Goal: Task Accomplishment & Management: Manage account settings

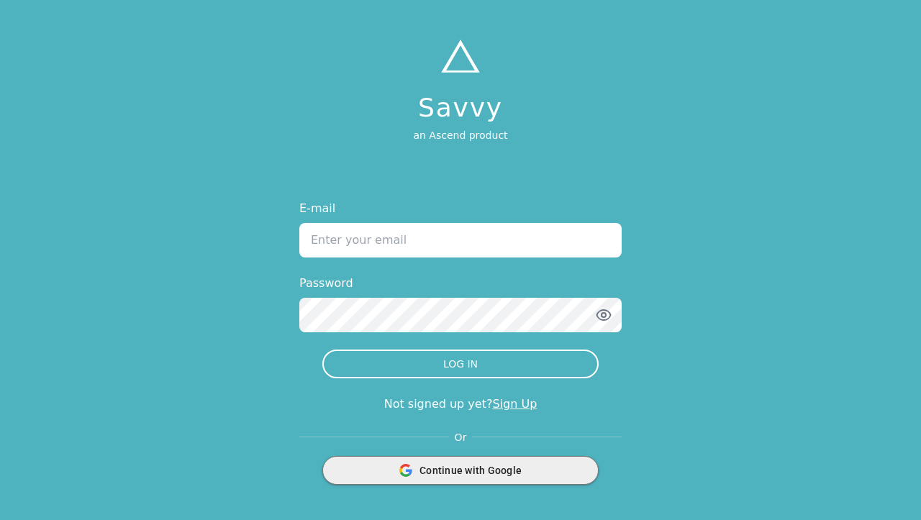
click at [533, 466] on div "Continue with Google" at bounding box center [461, 470] width 258 height 27
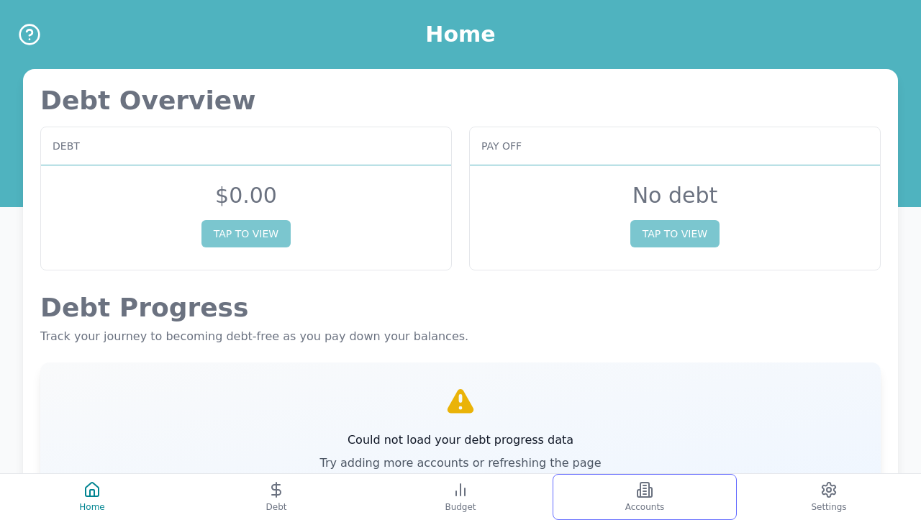
click at [648, 493] on icon at bounding box center [644, 490] width 9 height 14
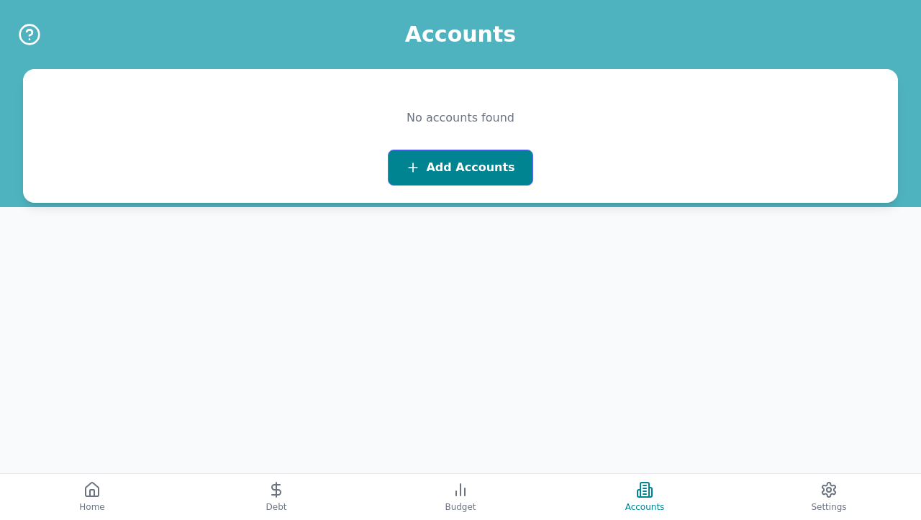
click at [468, 168] on span "Add Accounts" at bounding box center [470, 167] width 88 height 17
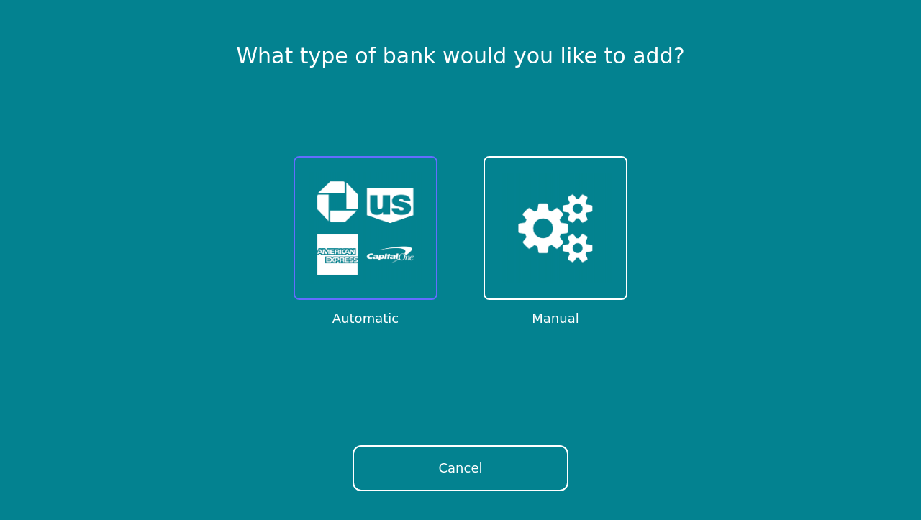
click at [422, 199] on button at bounding box center [366, 228] width 144 height 144
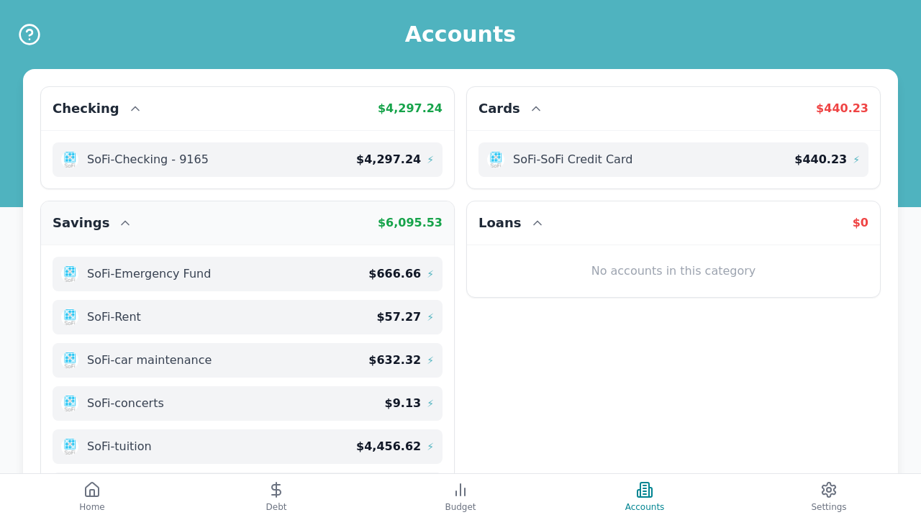
click at [118, 224] on icon at bounding box center [125, 223] width 14 height 14
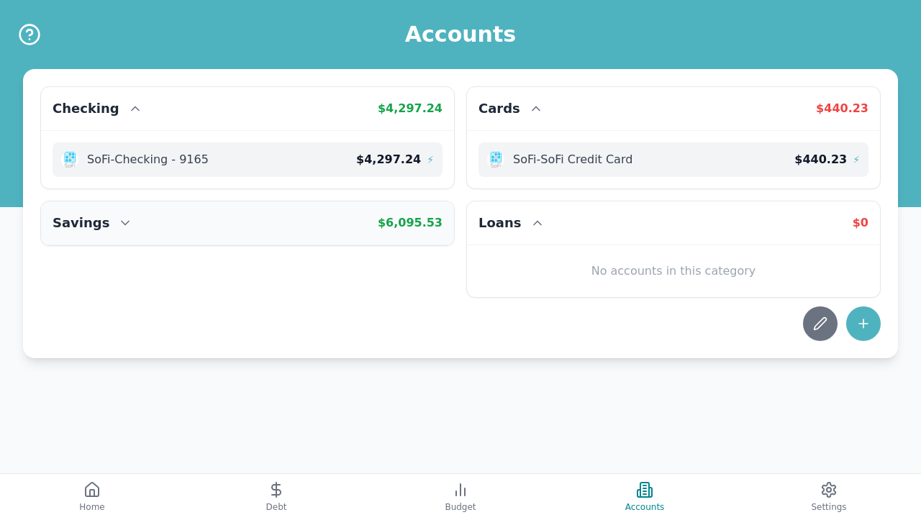
click at [396, 222] on span "$ 6,095.53" at bounding box center [410, 223] width 65 height 14
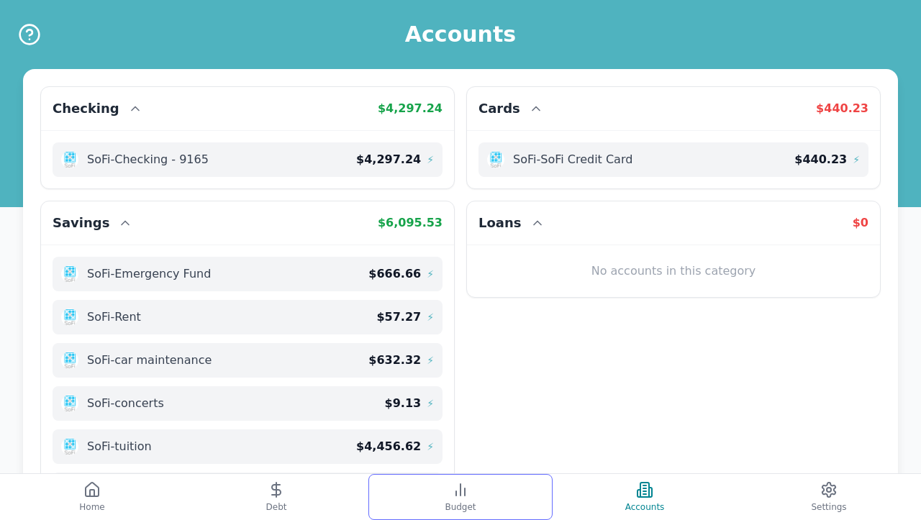
click at [453, 482] on icon at bounding box center [460, 489] width 17 height 17
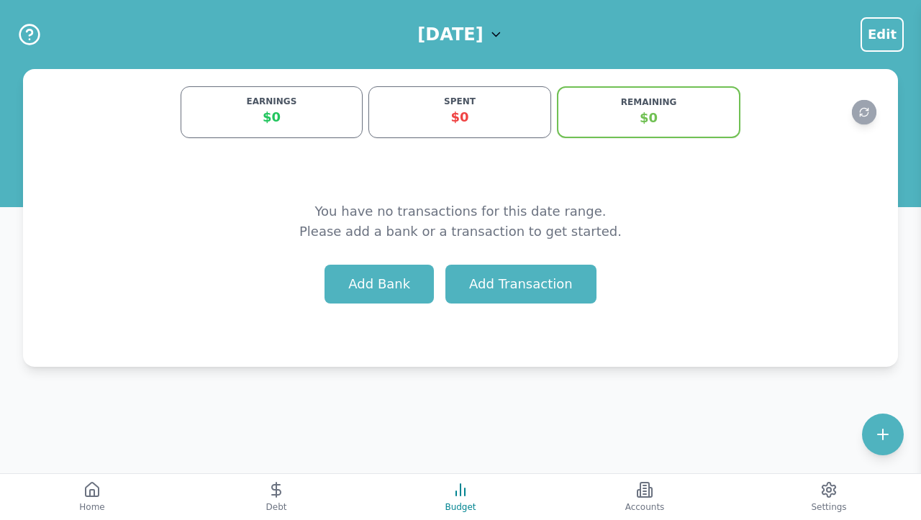
click at [483, 42] on h1 "[DATE]" at bounding box center [449, 34] width 65 height 23
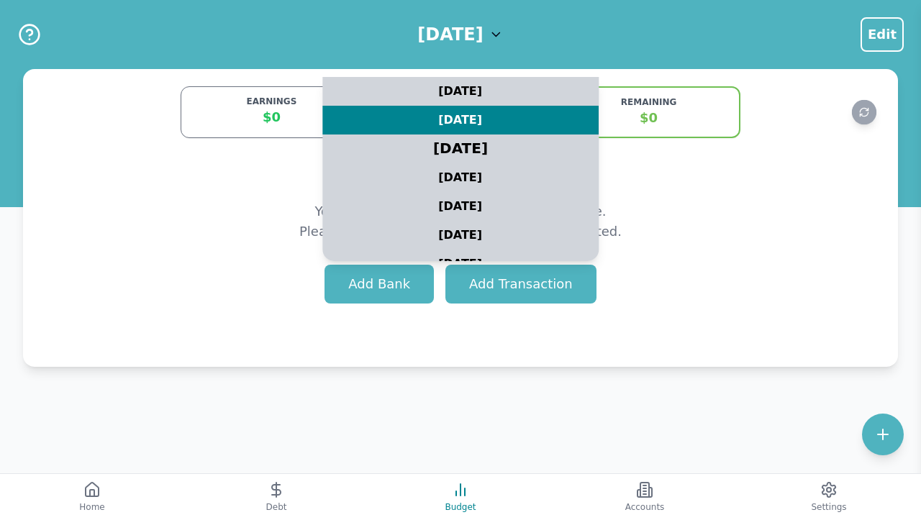
click at [502, 145] on div "[DATE]" at bounding box center [460, 149] width 345 height 36
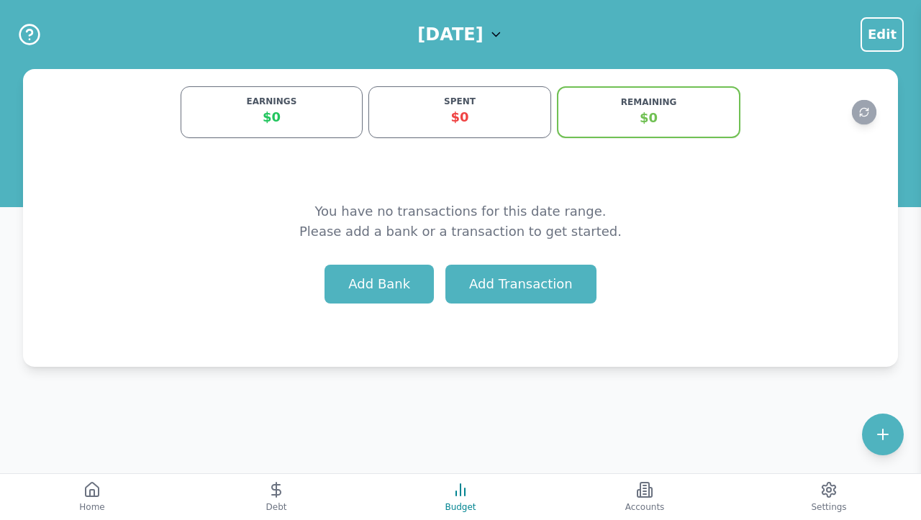
click at [427, 27] on h1 "[DATE]" at bounding box center [449, 34] width 65 height 23
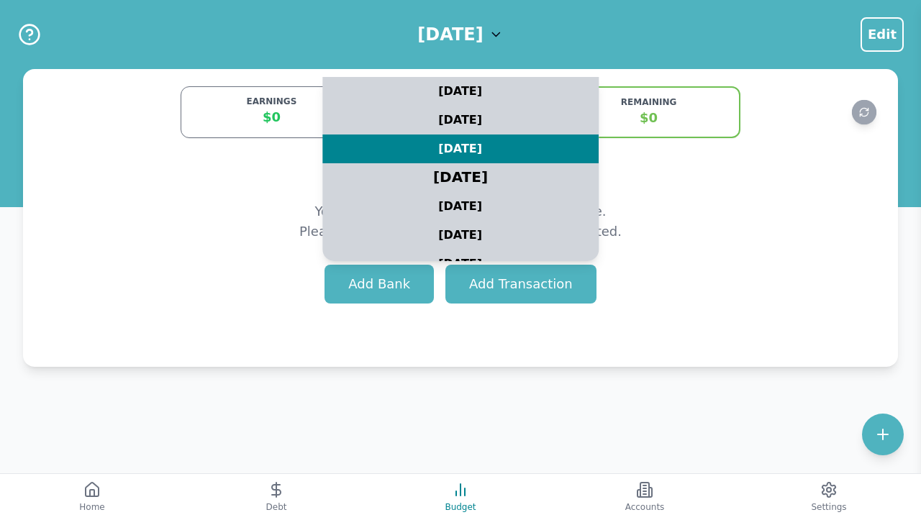
click at [433, 166] on div "[DATE]" at bounding box center [460, 178] width 345 height 36
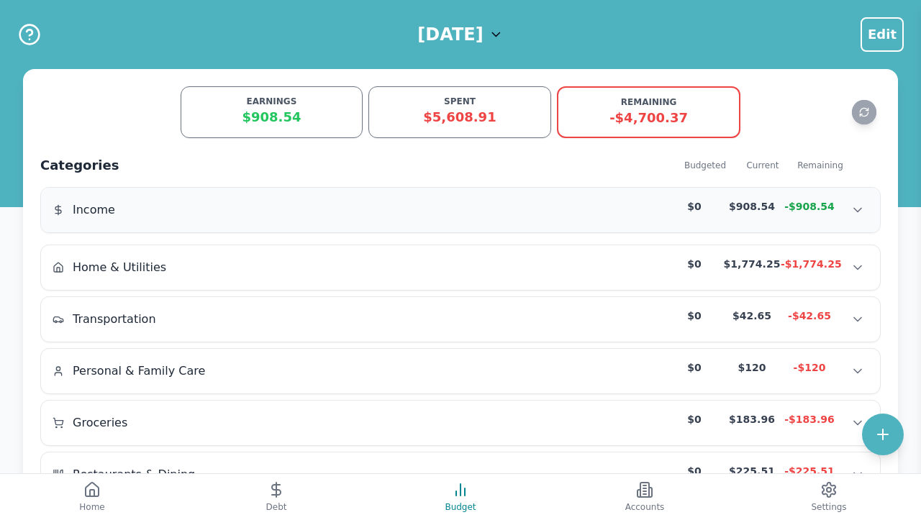
click at [433, 226] on div "Income $0 $908.54 -$908.54 Income $0 $908.54 -$908.54 Income $0 $908.54 -$908.54" at bounding box center [460, 210] width 839 height 45
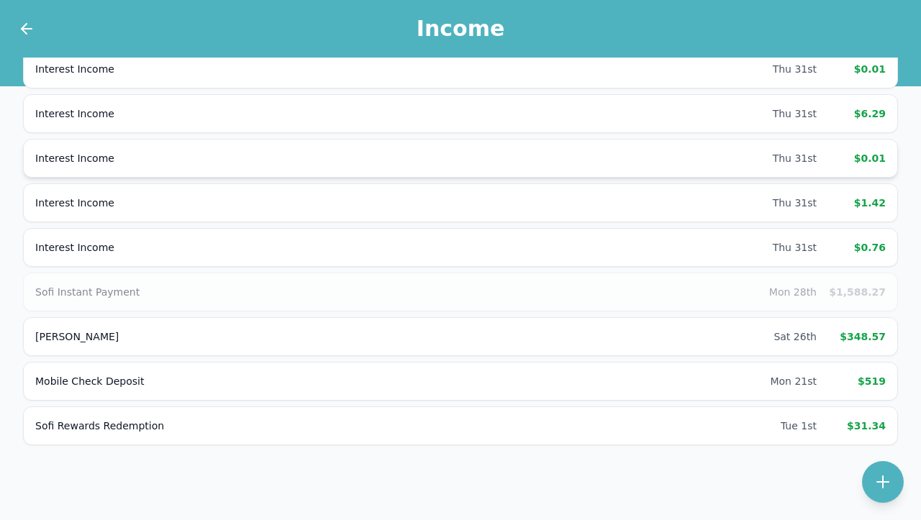
scroll to position [231, 0]
click at [24, 30] on icon at bounding box center [24, 29] width 5 height 10
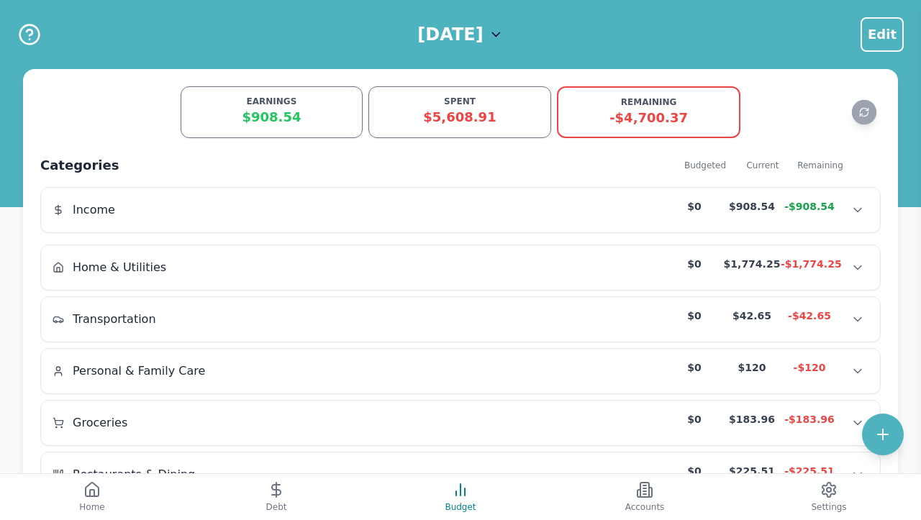
click at [422, 45] on h1 "[DATE]" at bounding box center [449, 34] width 65 height 23
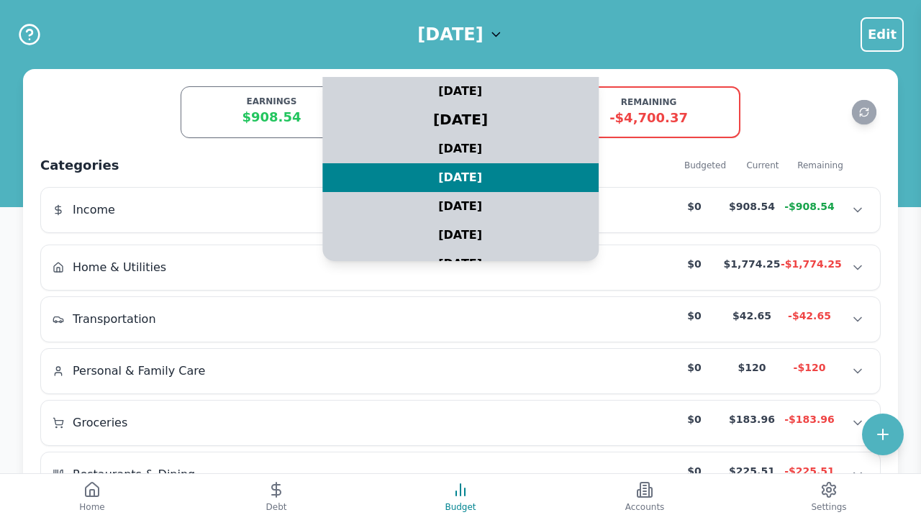
click at [413, 112] on div "[DATE]" at bounding box center [460, 120] width 345 height 36
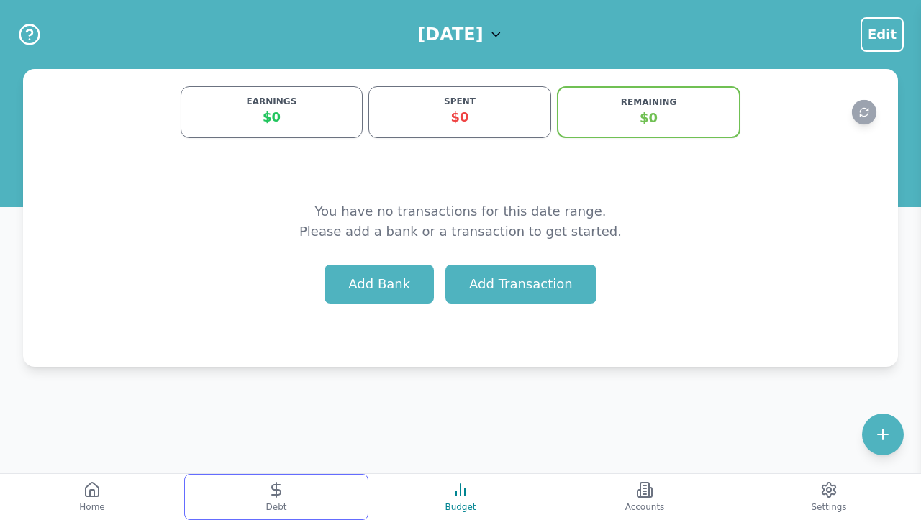
click at [272, 495] on icon at bounding box center [276, 490] width 9 height 10
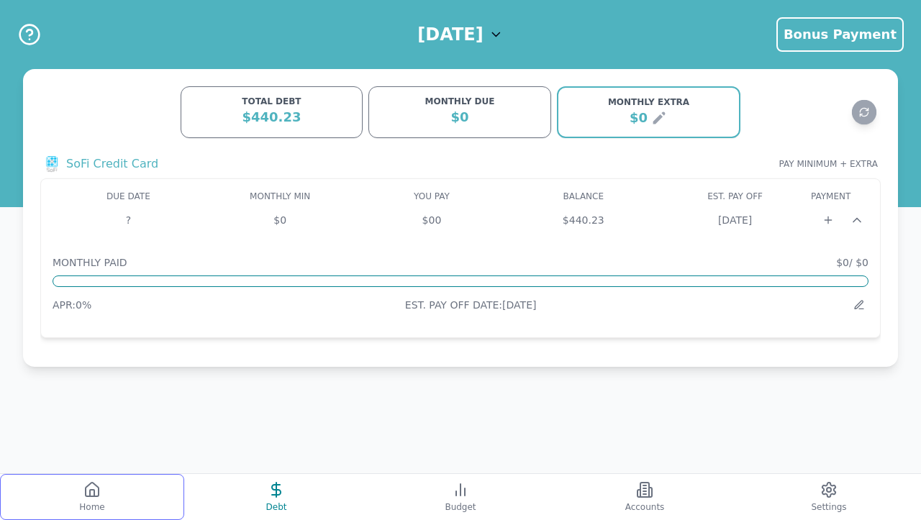
click at [122, 501] on button "Home" at bounding box center [92, 497] width 184 height 46
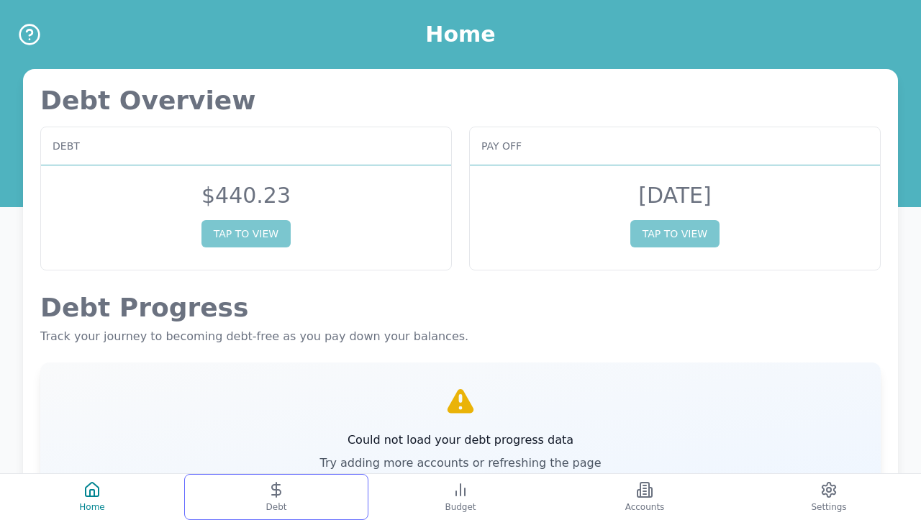
click at [304, 502] on button "Debt" at bounding box center [276, 497] width 184 height 46
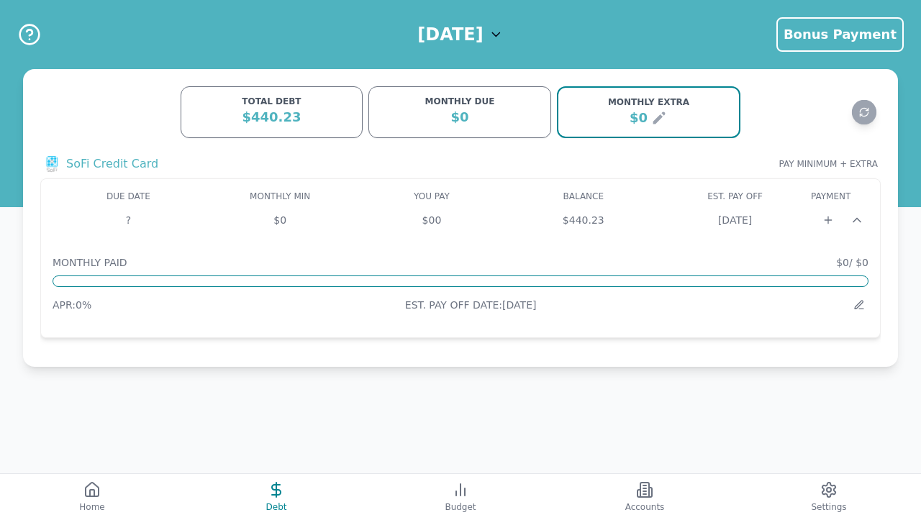
click at [655, 117] on icon at bounding box center [658, 117] width 17 height 17
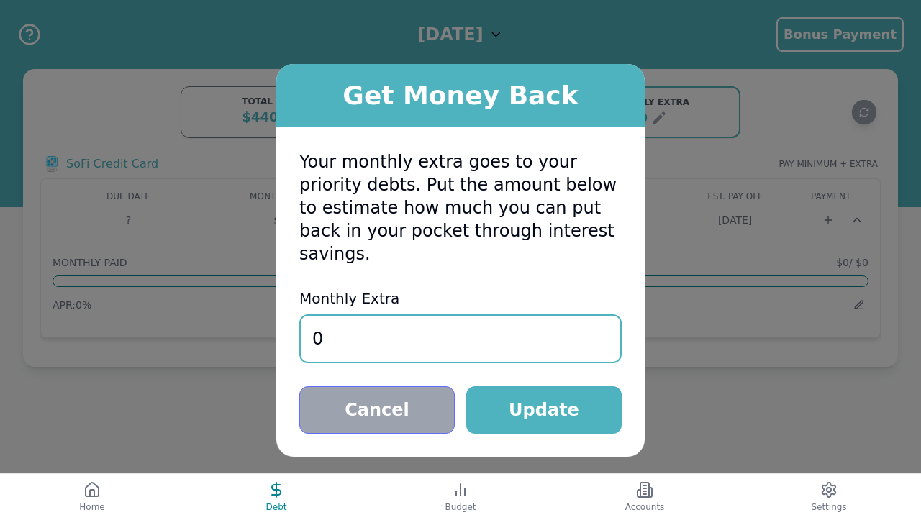
click at [353, 395] on button "Cancel" at bounding box center [376, 409] width 155 height 47
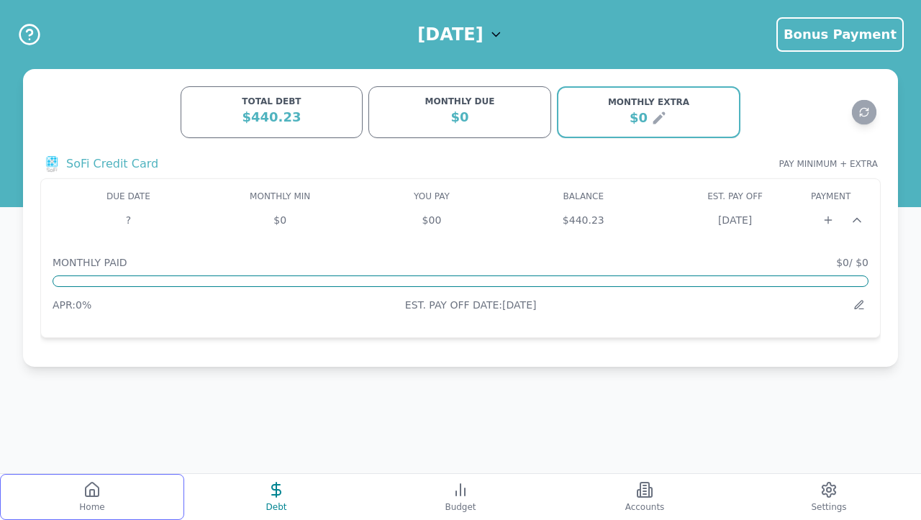
click at [106, 501] on button "Home" at bounding box center [92, 497] width 184 height 46
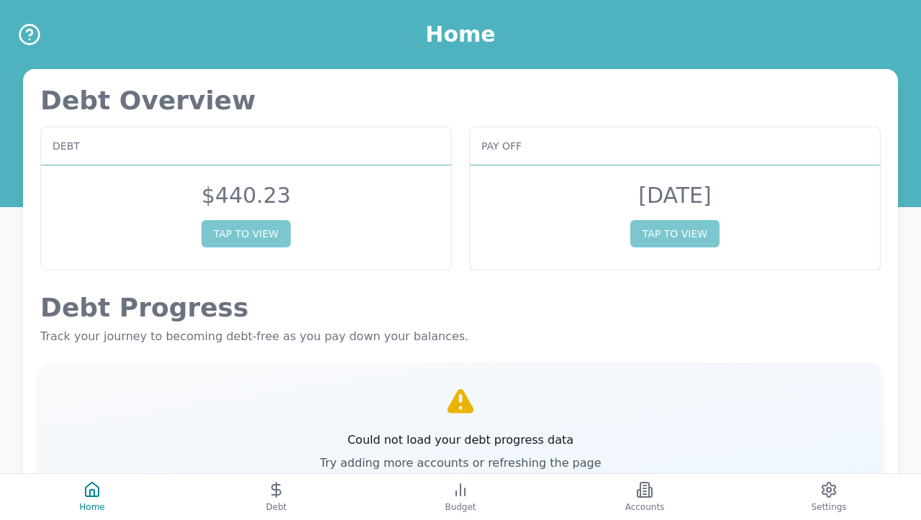
drag, startPoint x: 625, startPoint y: 196, endPoint x: 730, endPoint y: 202, distance: 105.2
click at [730, 202] on div "[DATE] TAP TO VIEW" at bounding box center [675, 214] width 410 height 99
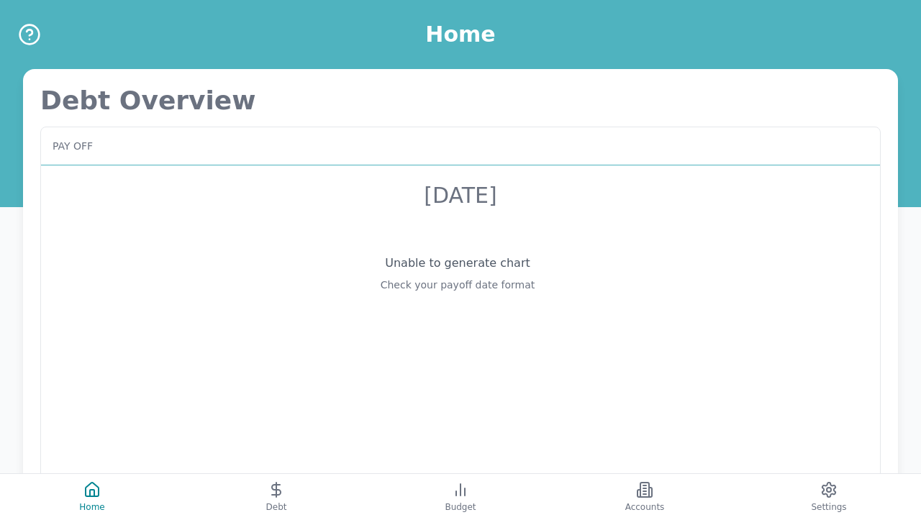
click at [409, 278] on div "Check your payoff date format" at bounding box center [457, 285] width 799 height 14
click at [280, 493] on icon at bounding box center [276, 490] width 9 height 10
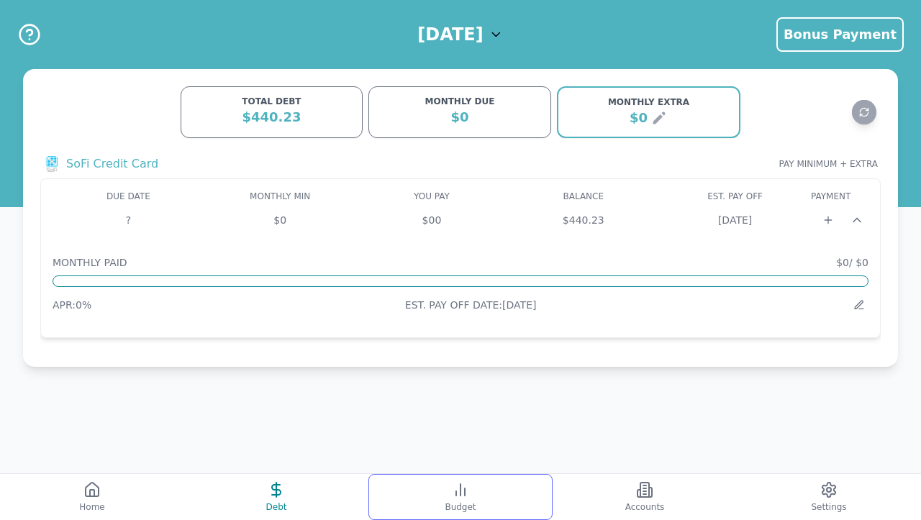
click at [501, 488] on button "Budget" at bounding box center [460, 497] width 184 height 46
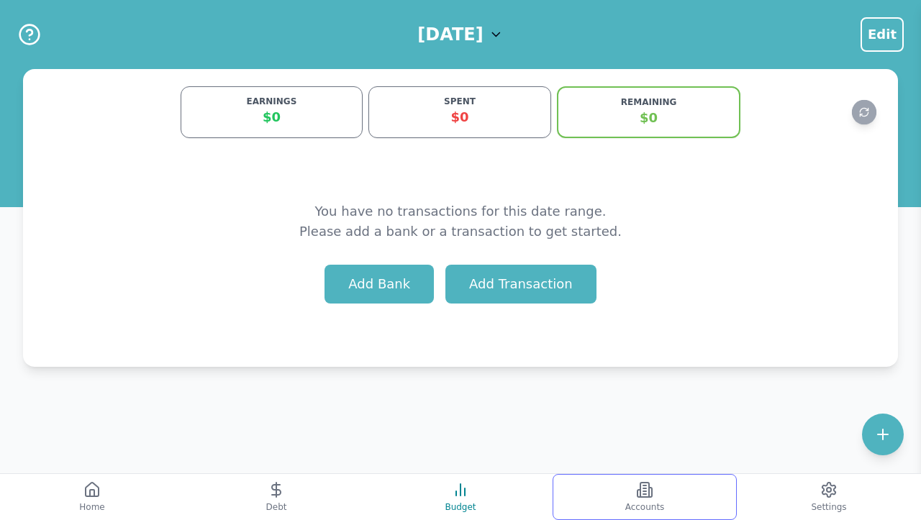
click at [654, 488] on button "Accounts" at bounding box center [645, 497] width 184 height 46
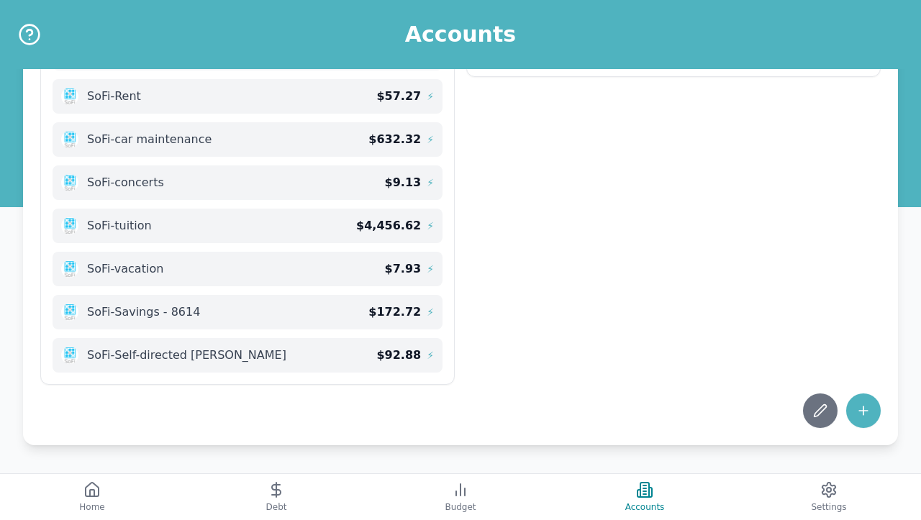
scroll to position [221, 0]
click at [868, 412] on icon at bounding box center [863, 411] width 14 height 14
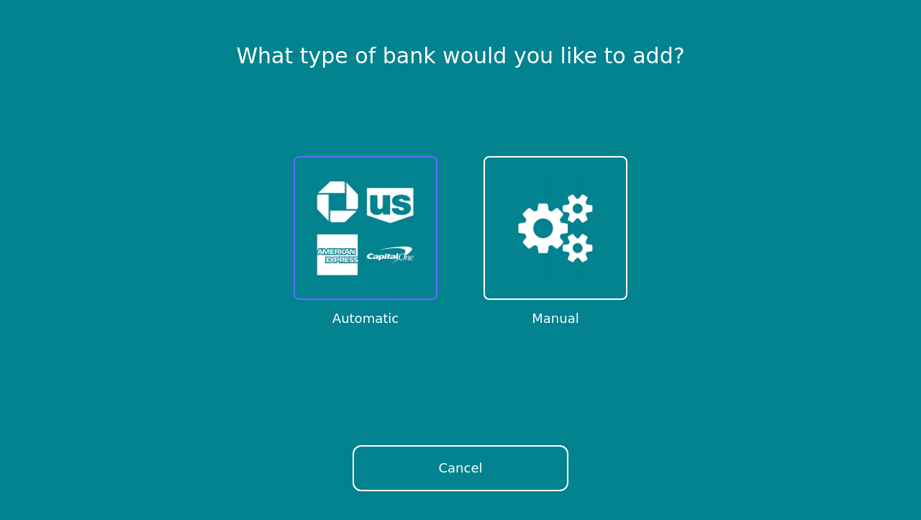
click at [414, 267] on img at bounding box center [365, 228] width 112 height 112
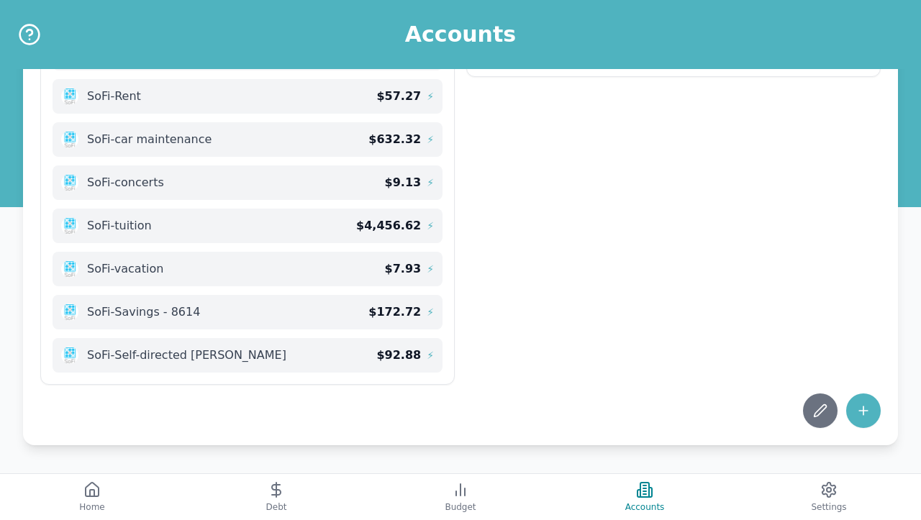
scroll to position [264, 0]
click at [863, 403] on button at bounding box center [863, 411] width 35 height 35
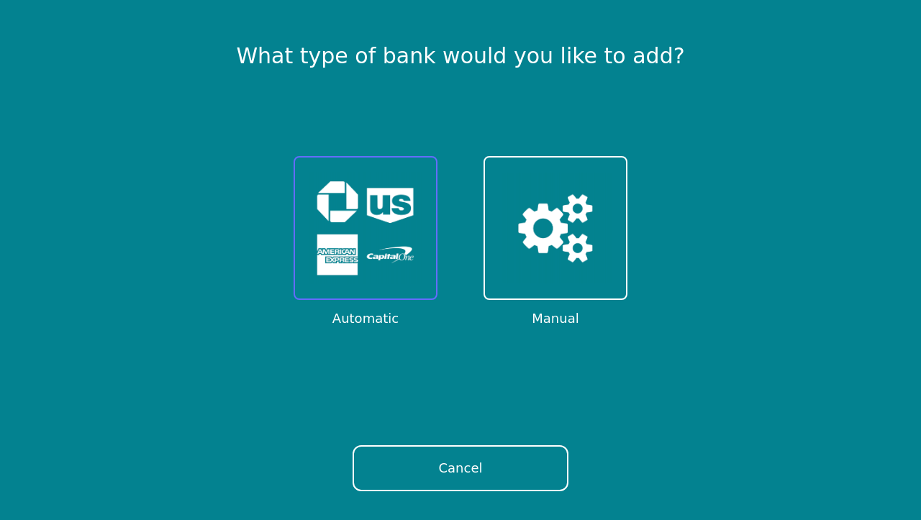
click at [401, 259] on img at bounding box center [365, 228] width 112 height 112
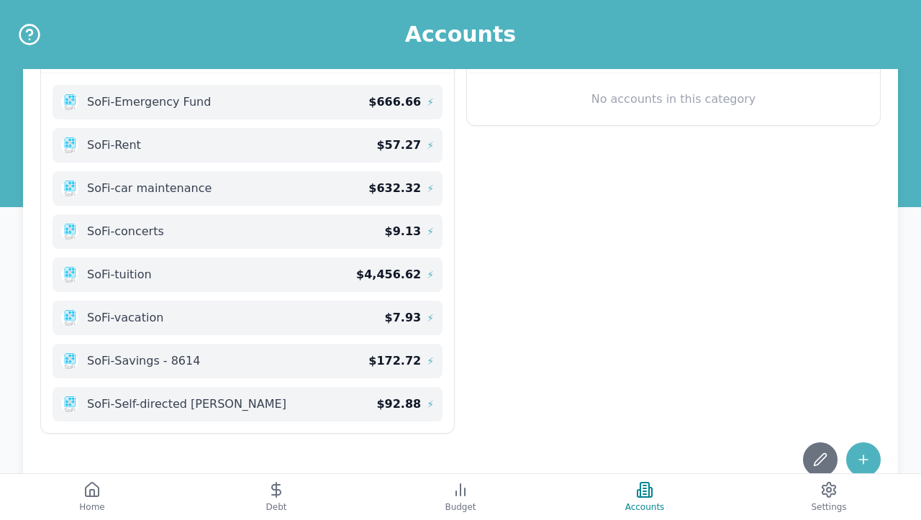
scroll to position [419, 0]
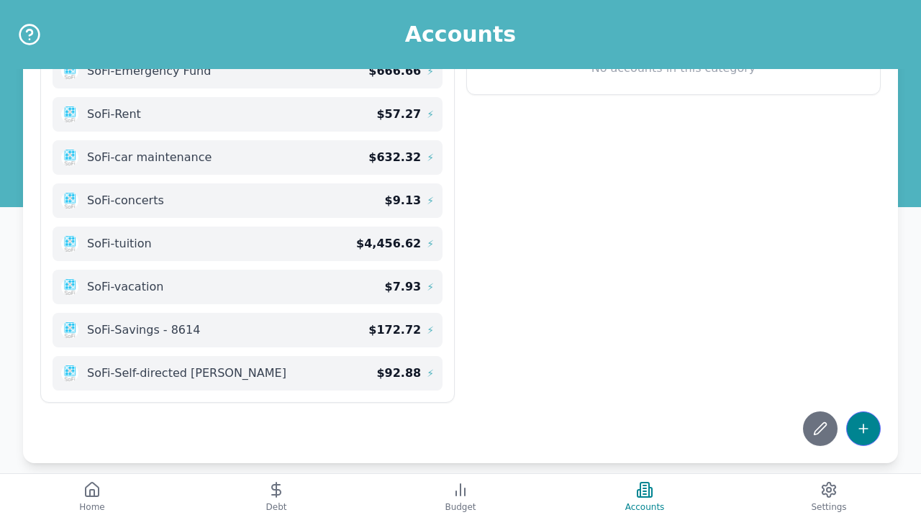
click at [865, 437] on button at bounding box center [863, 429] width 35 height 35
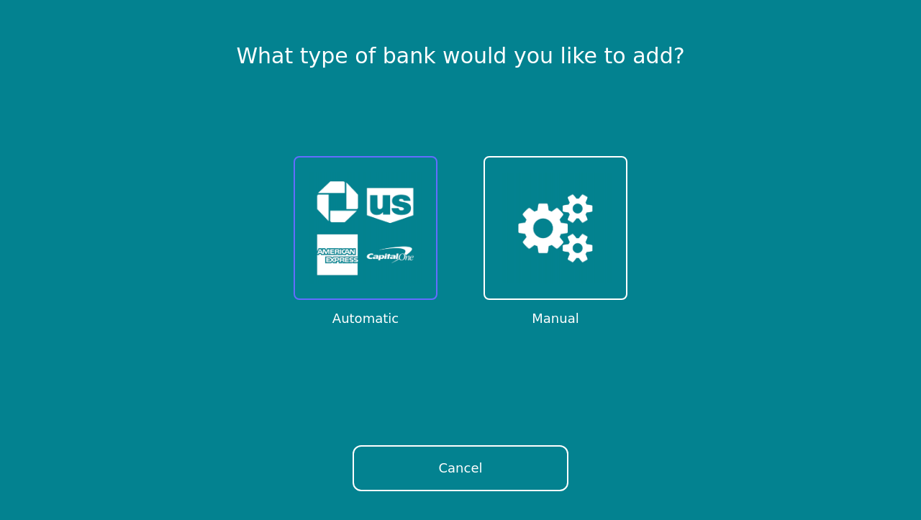
click at [386, 278] on img at bounding box center [365, 228] width 112 height 112
